Goal: Find specific page/section: Find specific page/section

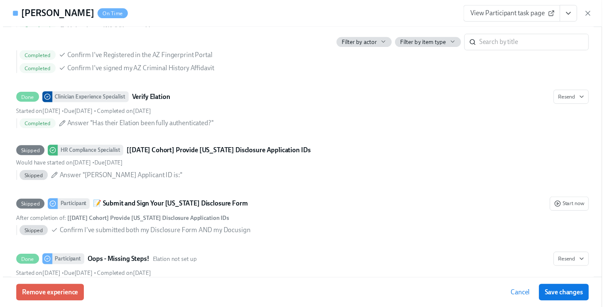
scroll to position [1354, 0]
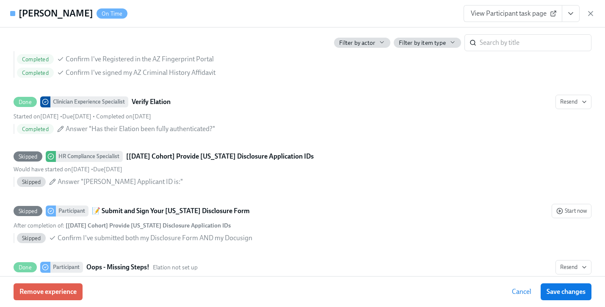
scroll to position [0, 6228]
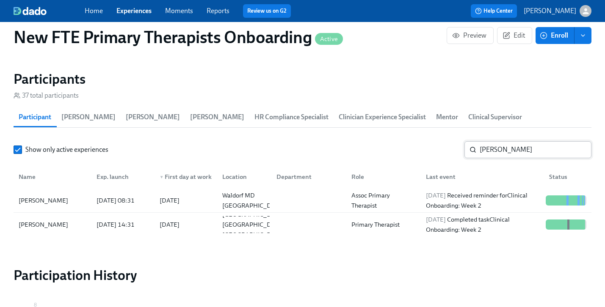
click at [483, 142] on input "[PERSON_NAME]" at bounding box center [535, 149] width 112 height 17
type input "b"
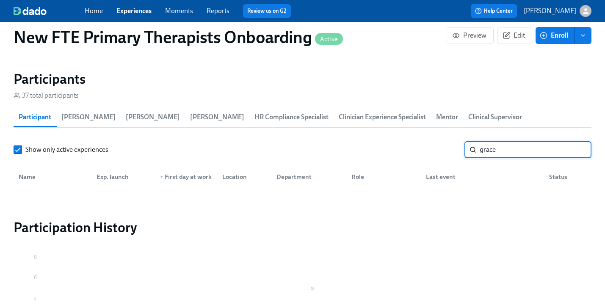
type input "grace"
click at [141, 6] on span "Experiences" at bounding box center [133, 10] width 35 height 9
click at [133, 16] on div "Home Experiences Moments Reports Review us on G2" at bounding box center [211, 11] width 253 height 14
click at [136, 13] on link "Experiences" at bounding box center [133, 11] width 35 height 8
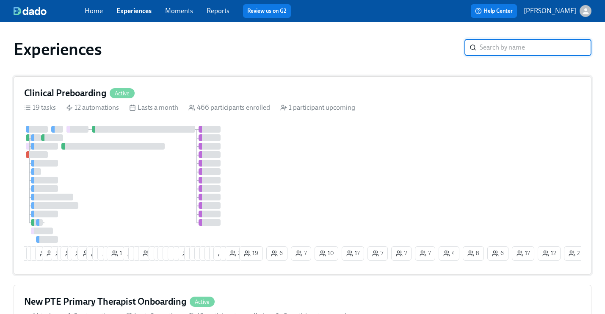
scroll to position [186, 0]
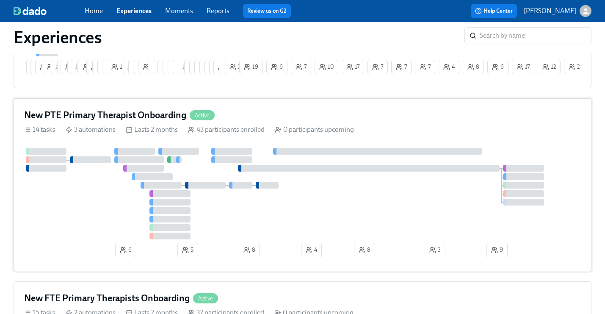
click at [335, 126] on div "New PTE Primary Therapist Onboarding Active 14 tasks 3 automations Lasts 2 mont…" at bounding box center [303, 184] width 578 height 173
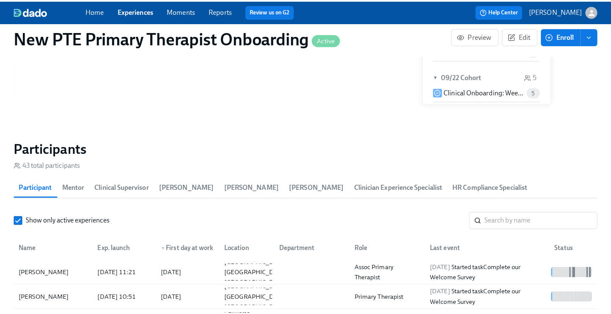
scroll to position [708, 0]
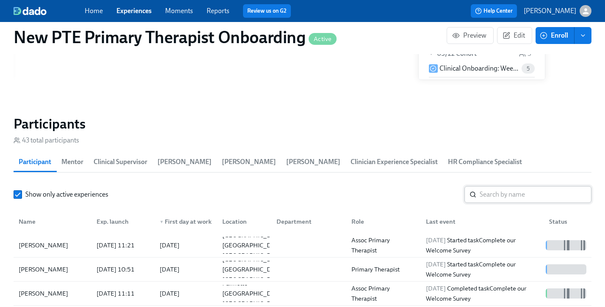
click at [483, 186] on input "search" at bounding box center [535, 194] width 112 height 17
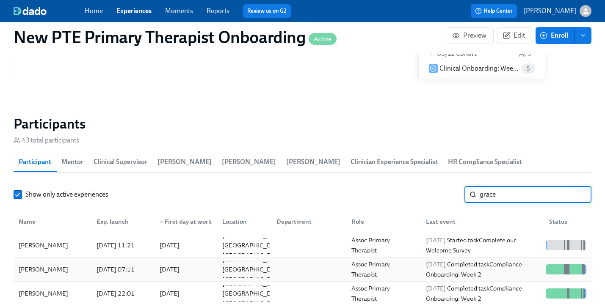
type input "grace"
click at [47, 264] on div "[PERSON_NAME]" at bounding box center [43, 269] width 56 height 10
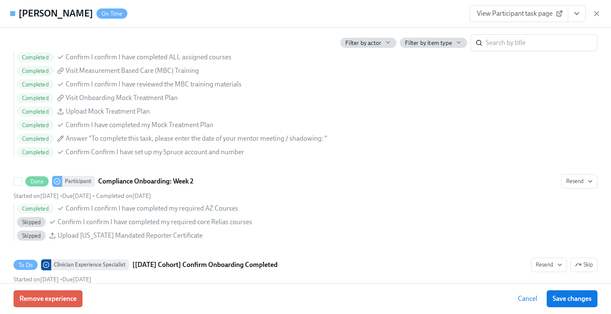
scroll to position [1447, 0]
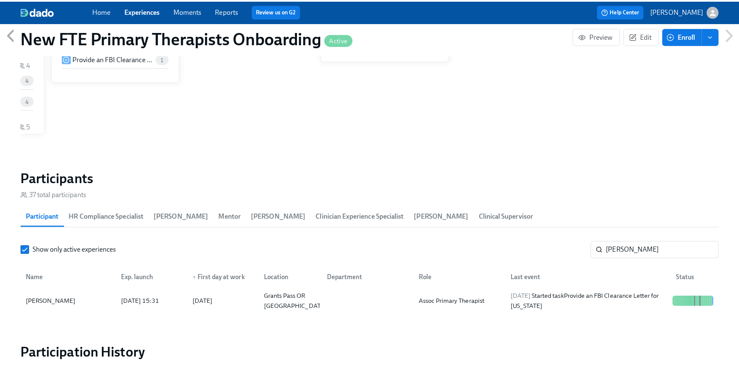
scroll to position [715, 0]
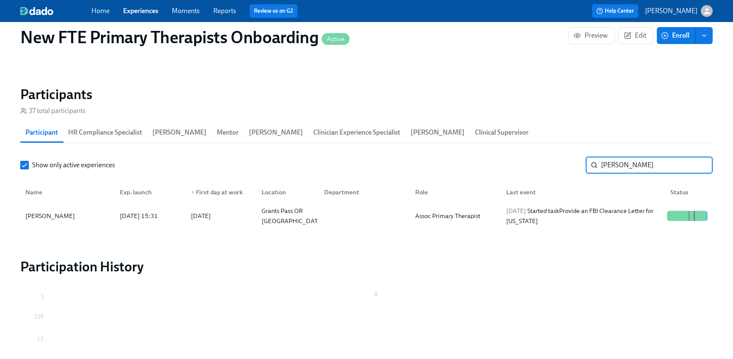
click at [659, 169] on input "[PERSON_NAME]" at bounding box center [657, 165] width 112 height 17
type input "s"
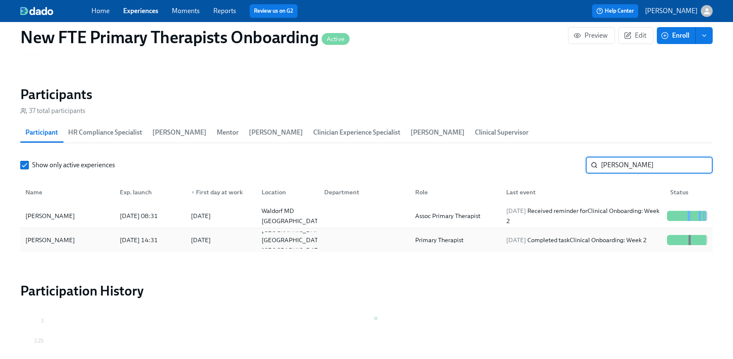
type input "[PERSON_NAME]"
click at [116, 237] on div "[DATE] 14:31" at bounding box center [138, 240] width 45 height 10
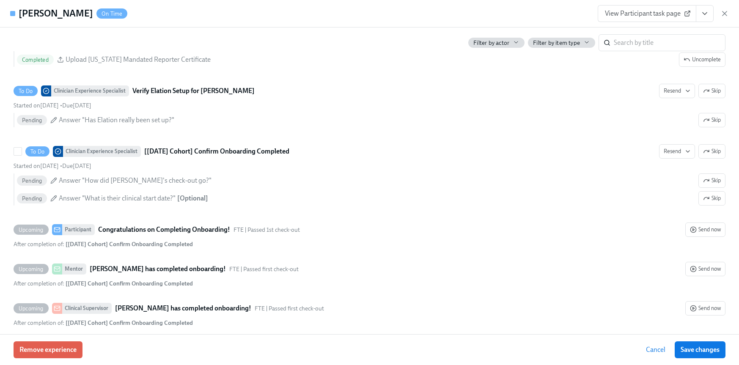
scroll to position [1976, 0]
